Goal: Transaction & Acquisition: Purchase product/service

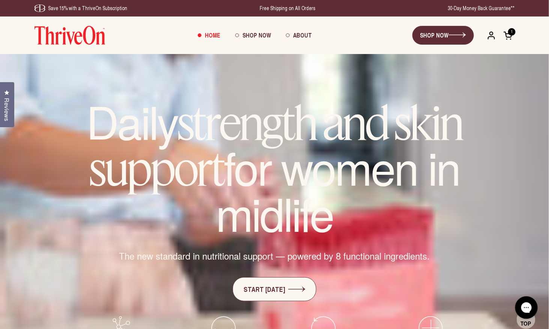
click at [510, 34] on span at bounding box center [507, 35] width 9 height 9
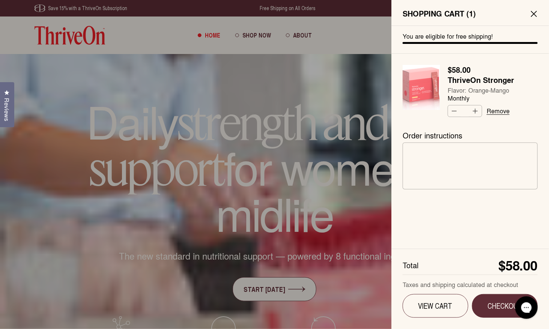
click at [453, 105] on button "Decrease quantity" at bounding box center [453, 110] width 11 height 11
type input "*"
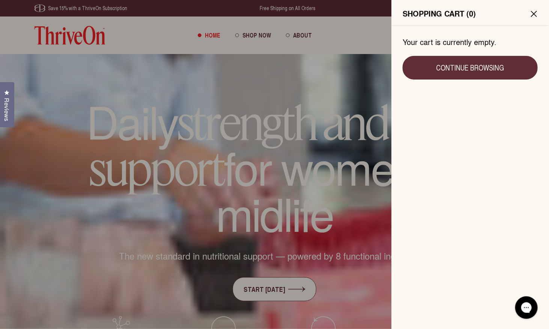
click at [532, 11] on icon at bounding box center [534, 14] width 6 height 6
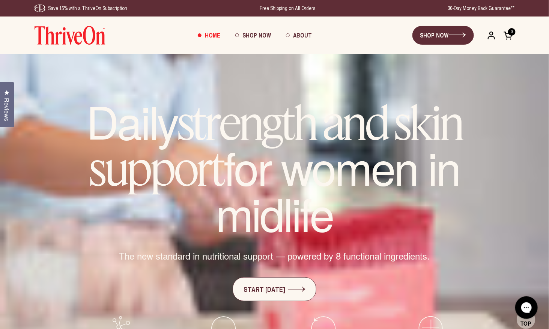
click at [511, 35] on span at bounding box center [507, 35] width 9 height 9
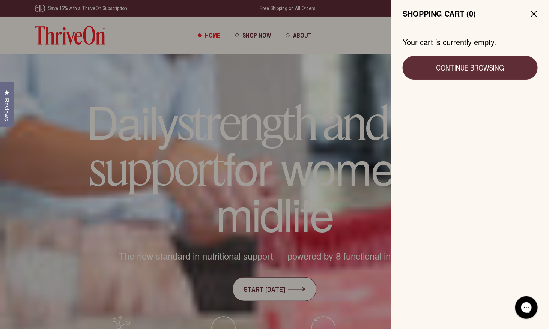
click at [532, 12] on icon at bounding box center [533, 13] width 5 height 5
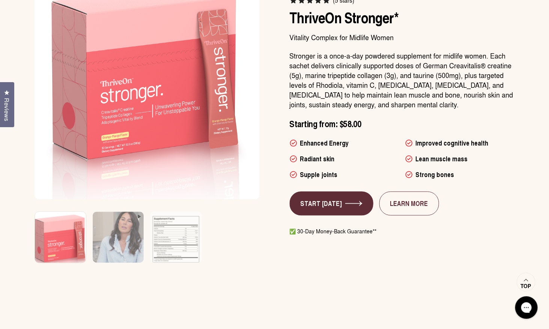
scroll to position [489, 0]
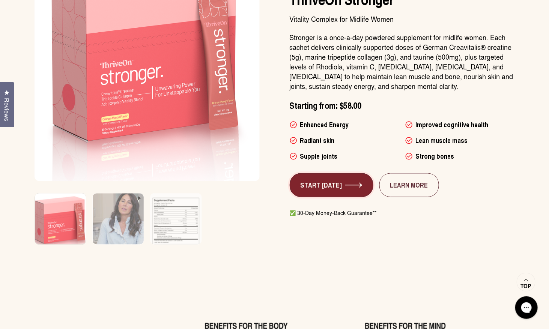
click at [319, 181] on link "START TODAY" at bounding box center [332, 185] width 84 height 24
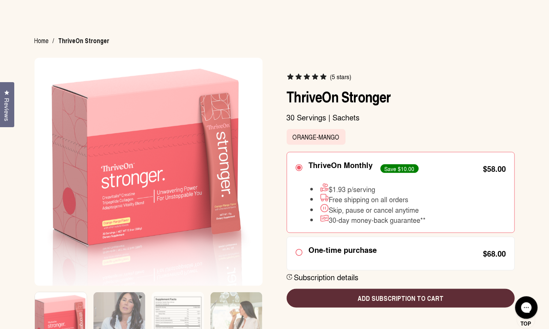
scroll to position [47, 0]
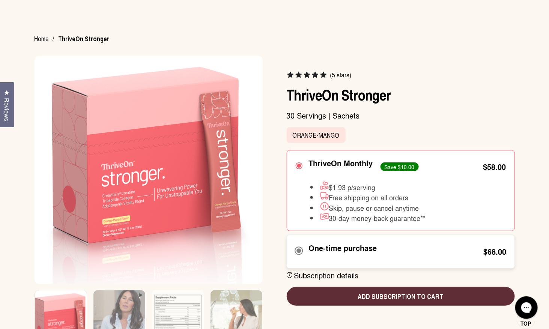
click at [299, 248] on circle at bounding box center [298, 250] width 5 height 5
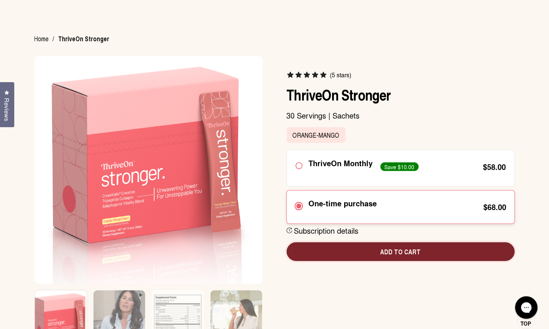
click at [348, 244] on button "Add to cart" at bounding box center [401, 251] width 228 height 19
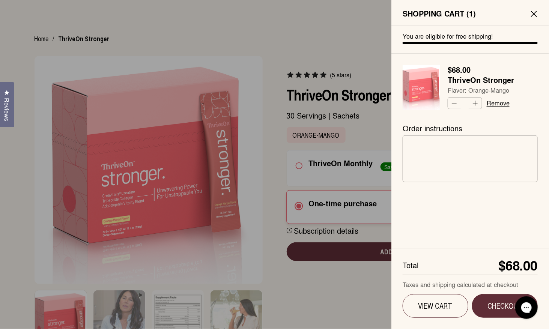
click at [534, 13] on icon at bounding box center [533, 13] width 5 height 5
